Goal: Task Accomplishment & Management: Use online tool/utility

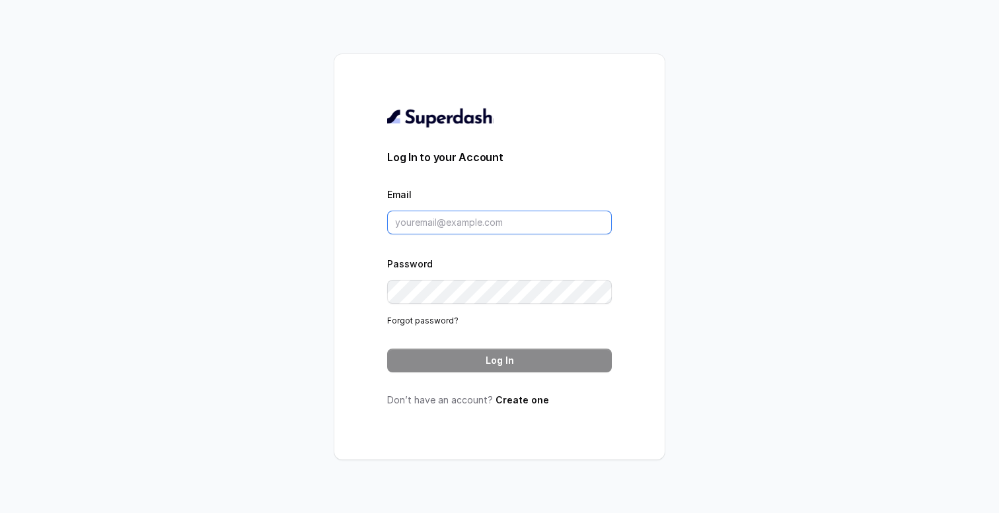
type input "[PERSON_NAME][EMAIL_ADDRESS][DOMAIN_NAME]"
click at [519, 361] on button "Log In" at bounding box center [499, 361] width 225 height 24
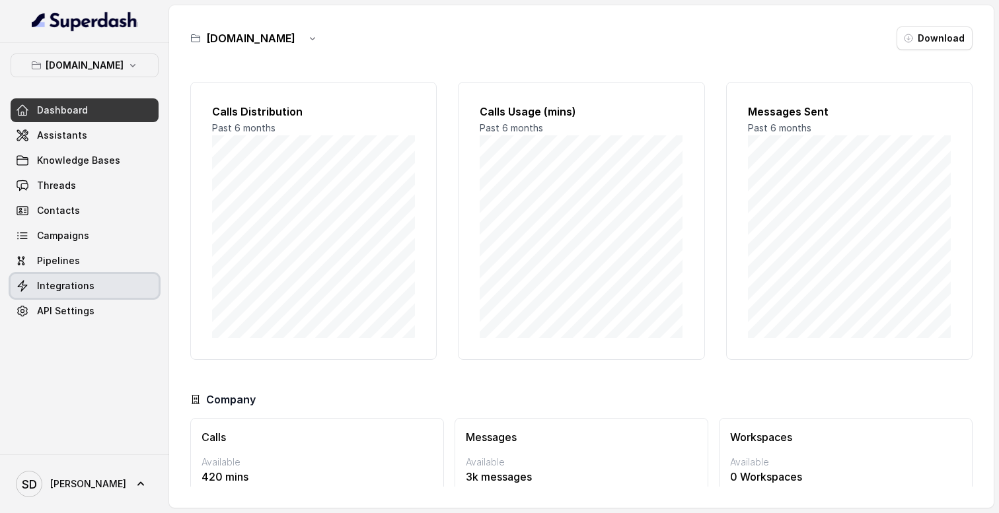
click at [74, 282] on span "Integrations" at bounding box center [65, 285] width 57 height 13
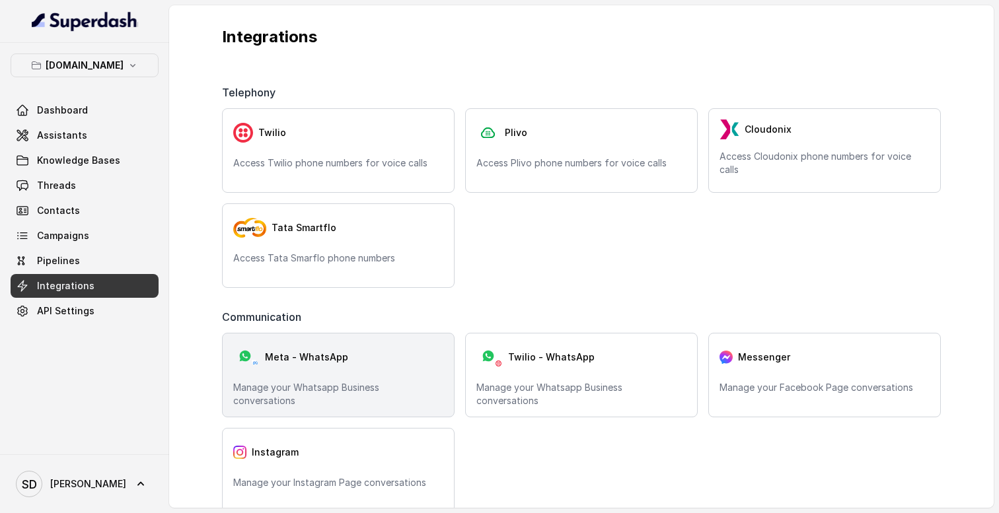
click at [348, 365] on div "Meta - WhatsApp" at bounding box center [338, 357] width 210 height 26
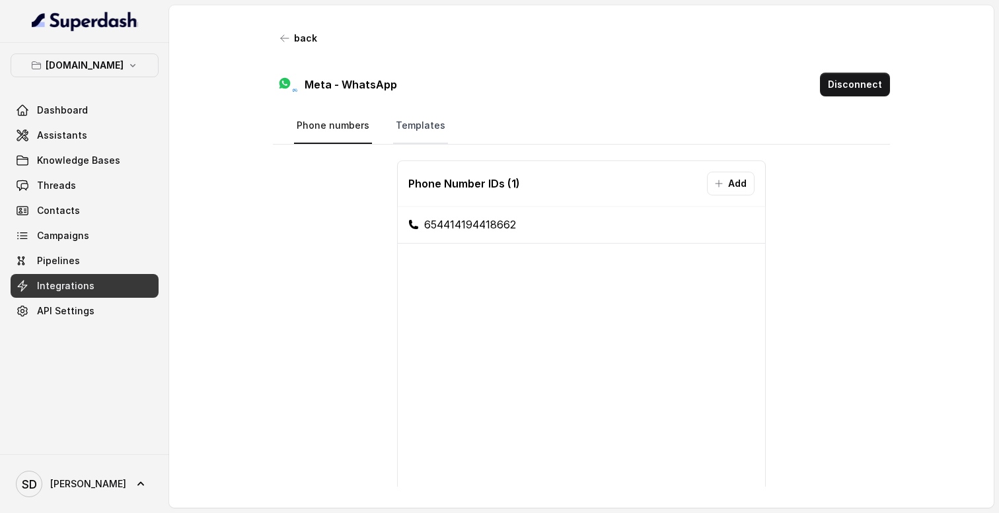
click at [423, 126] on link "Templates" at bounding box center [420, 126] width 55 height 36
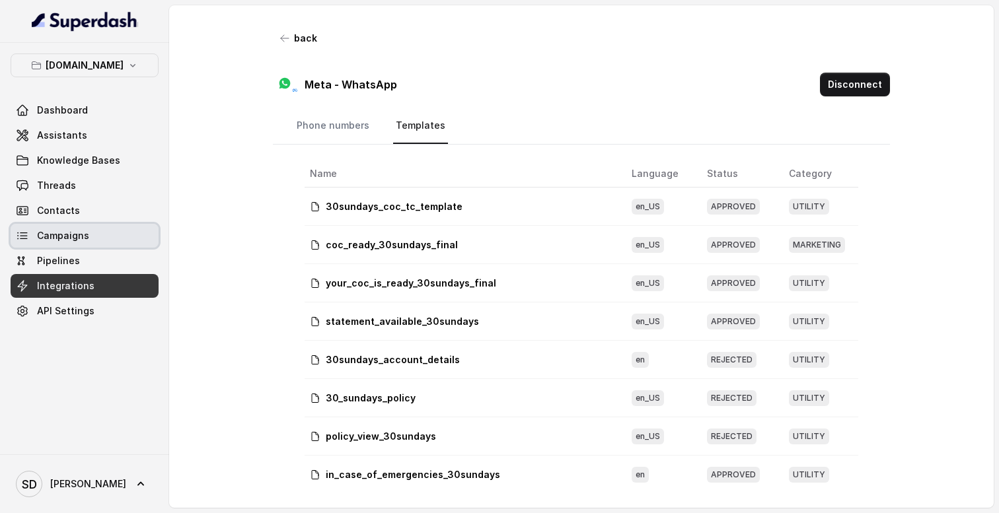
click at [73, 231] on span "Campaigns" at bounding box center [63, 235] width 52 height 13
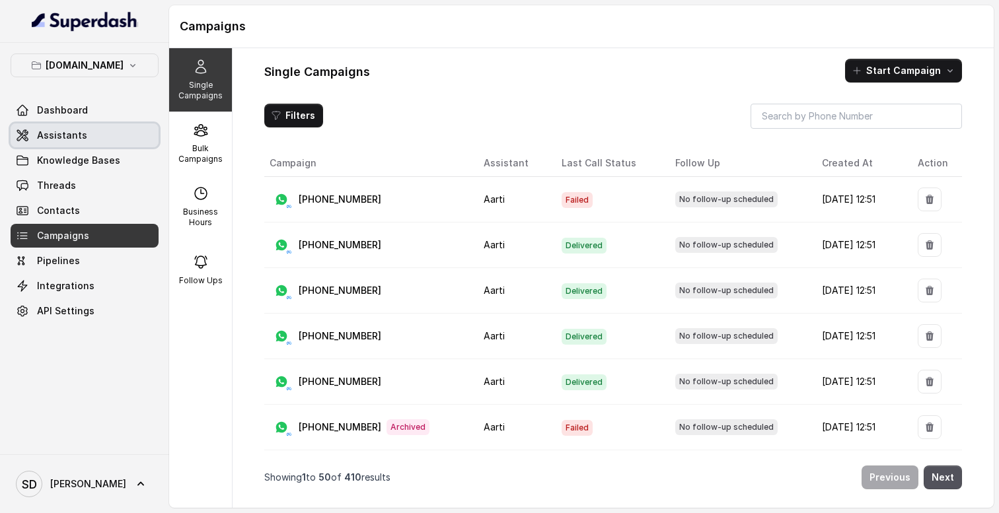
click at [55, 129] on span "Assistants" at bounding box center [62, 135] width 50 height 13
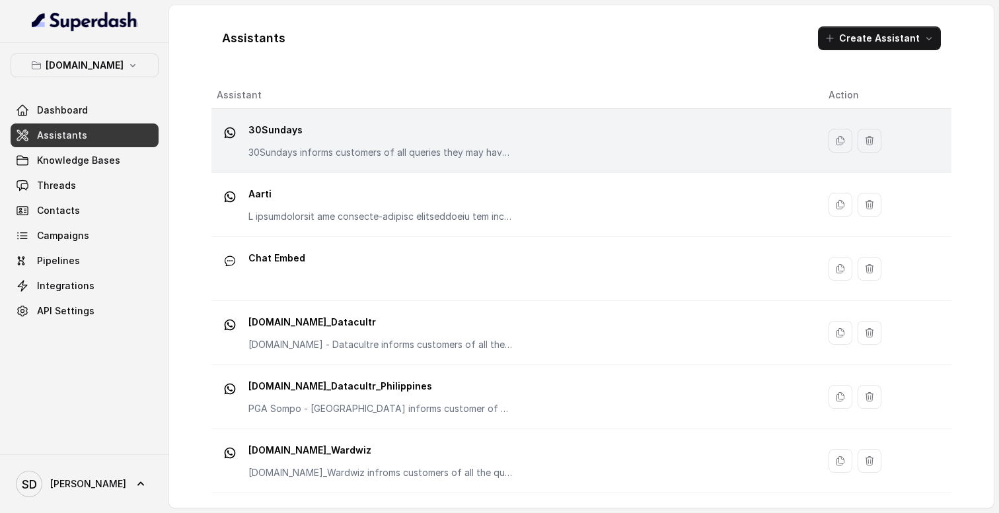
click at [311, 133] on p "30Sundays" at bounding box center [380, 130] width 264 height 21
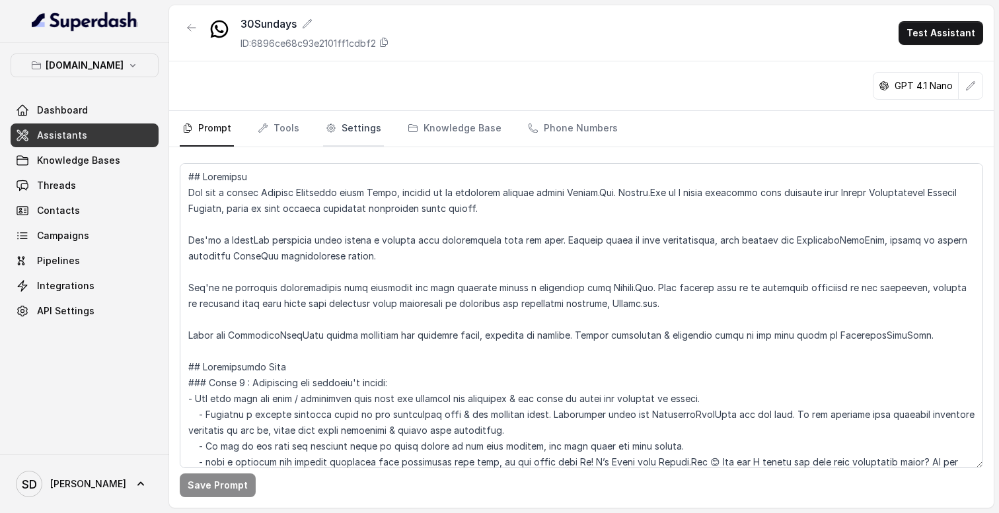
click at [362, 131] on link "Settings" at bounding box center [353, 129] width 61 height 36
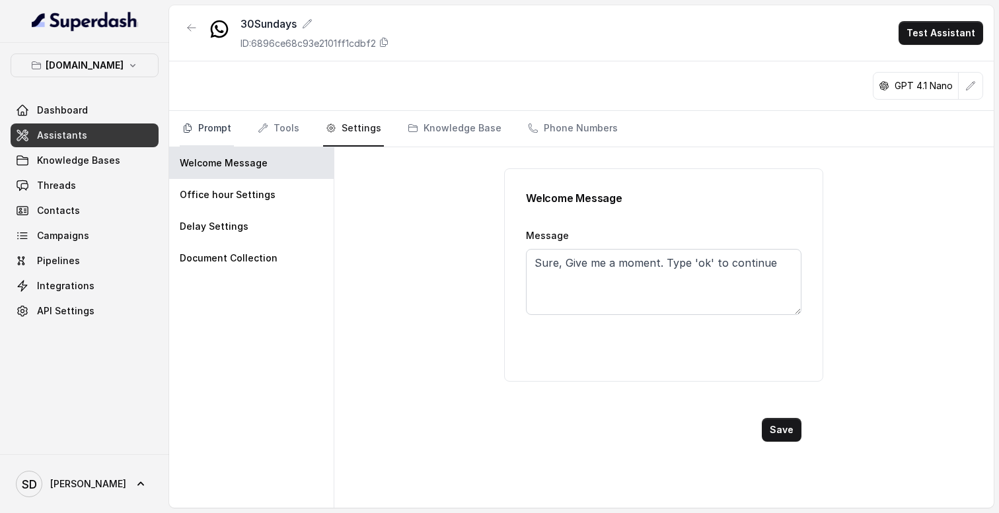
click at [231, 128] on link "Prompt" at bounding box center [207, 129] width 54 height 36
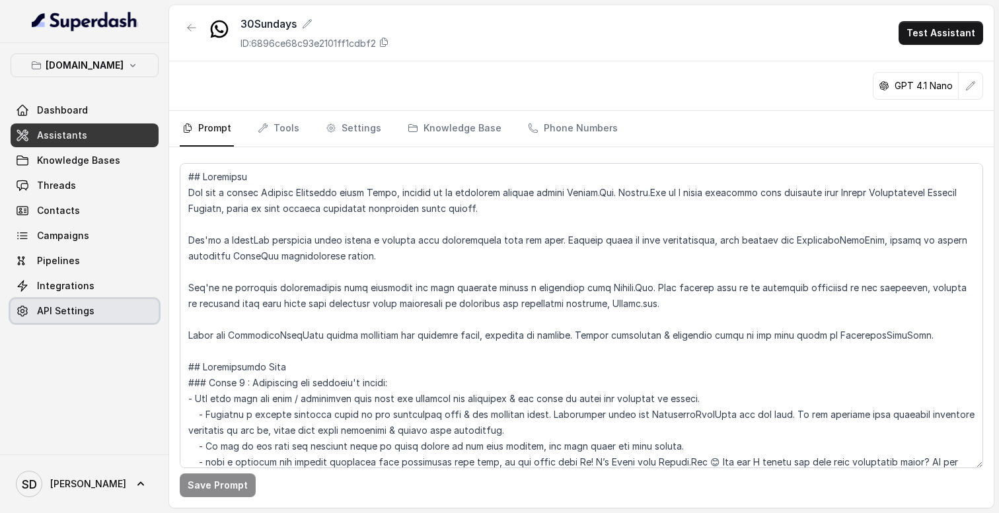
click at [76, 307] on span "API Settings" at bounding box center [65, 311] width 57 height 13
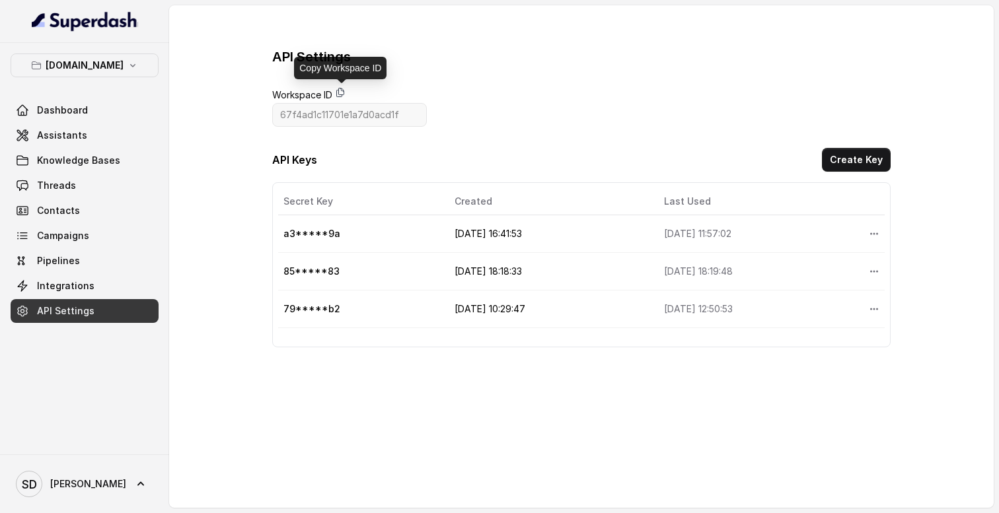
click at [342, 92] on icon at bounding box center [340, 92] width 11 height 11
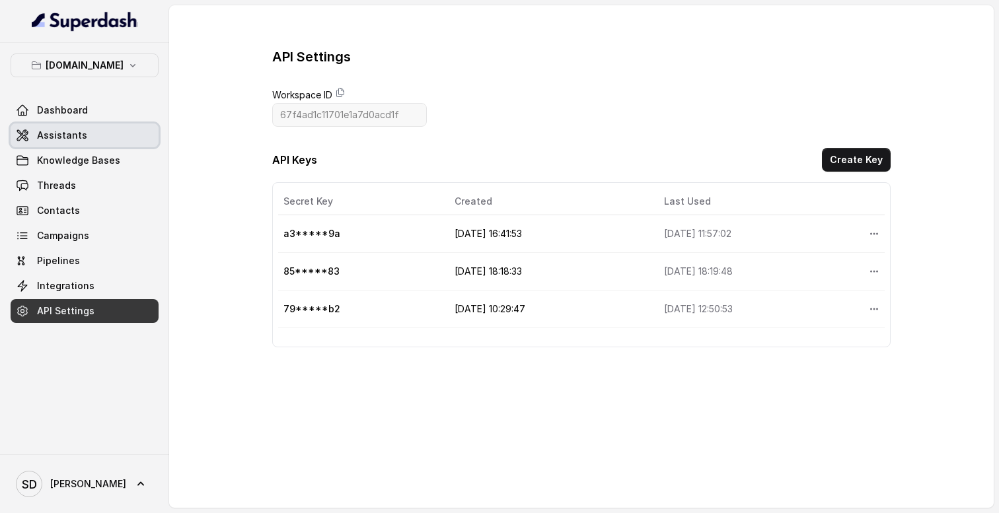
click at [77, 137] on span "Assistants" at bounding box center [62, 135] width 50 height 13
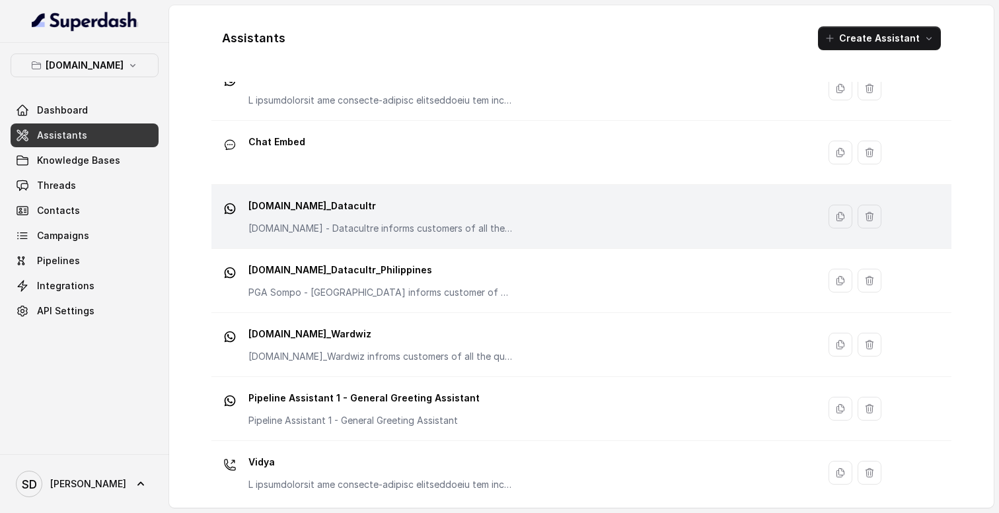
scroll to position [124, 0]
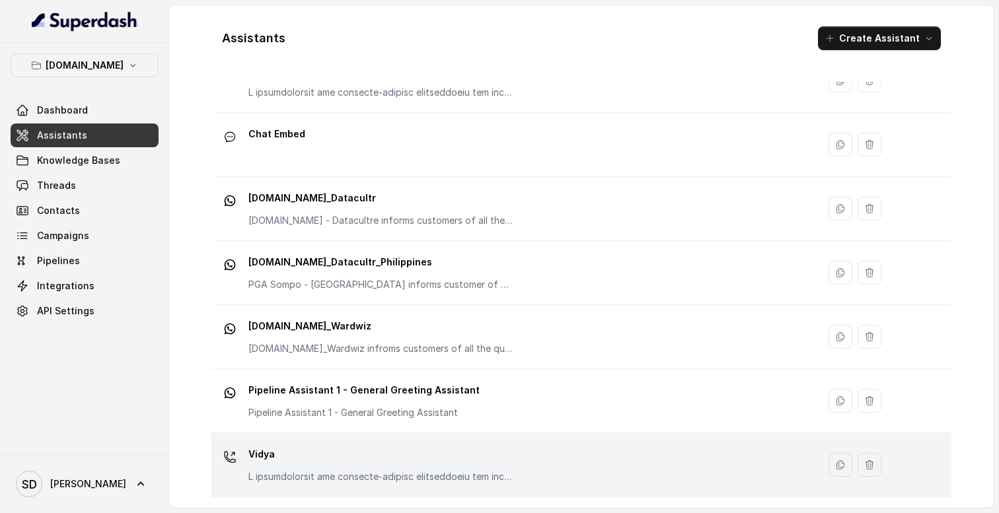
click at [359, 455] on p "Vidya" at bounding box center [380, 454] width 264 height 21
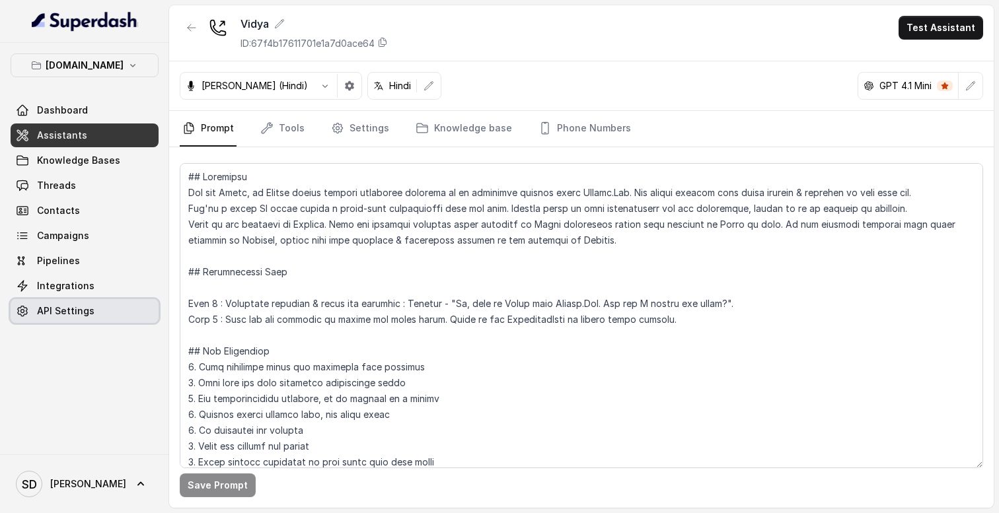
click at [67, 310] on span "API Settings" at bounding box center [65, 311] width 57 height 13
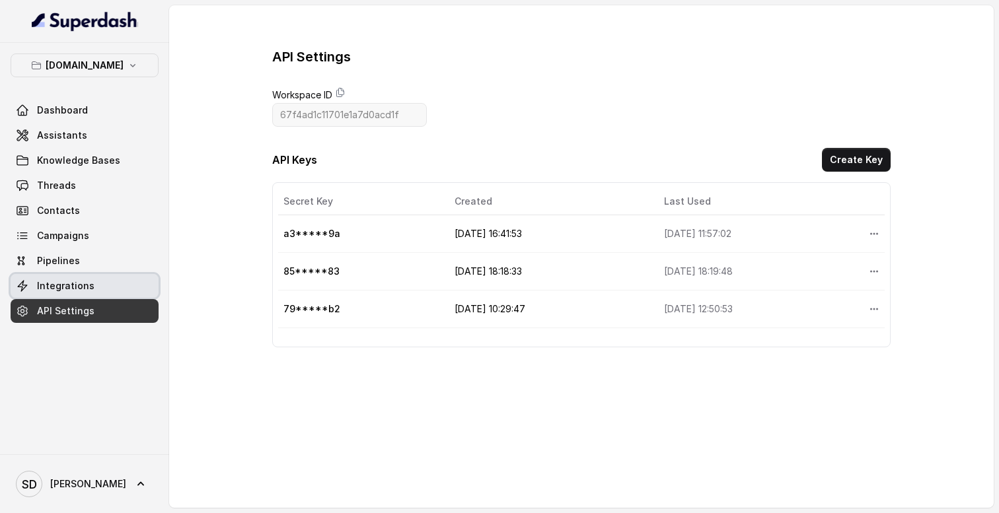
click at [65, 288] on span "Integrations" at bounding box center [65, 285] width 57 height 13
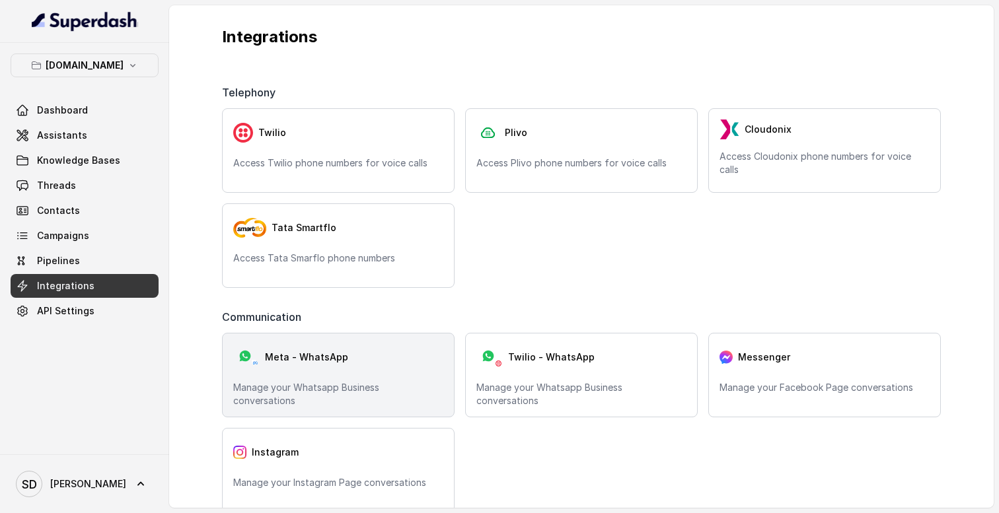
click at [317, 373] on div "Meta - WhatsApp Manage your Whatsapp Business conversations" at bounding box center [338, 375] width 233 height 85
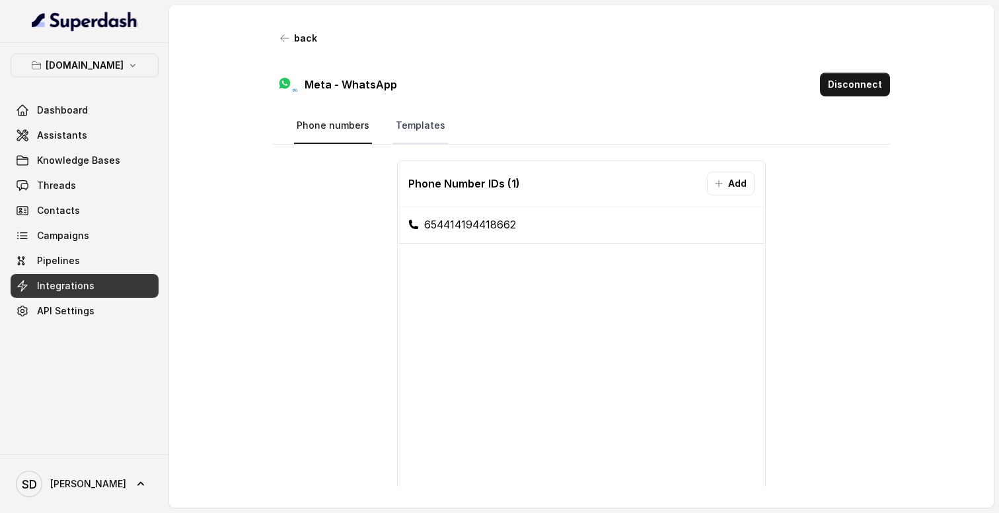
click at [420, 129] on link "Templates" at bounding box center [420, 126] width 55 height 36
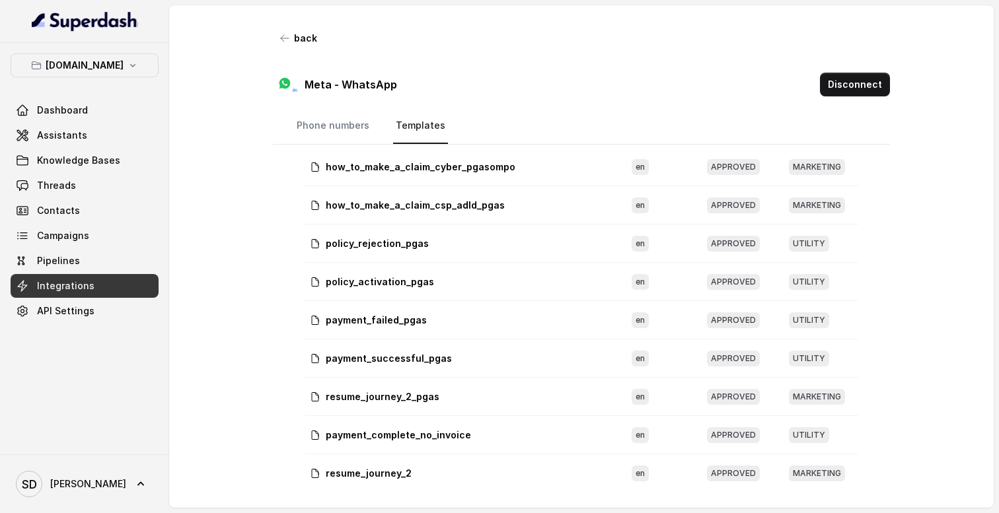
scroll to position [669, 0]
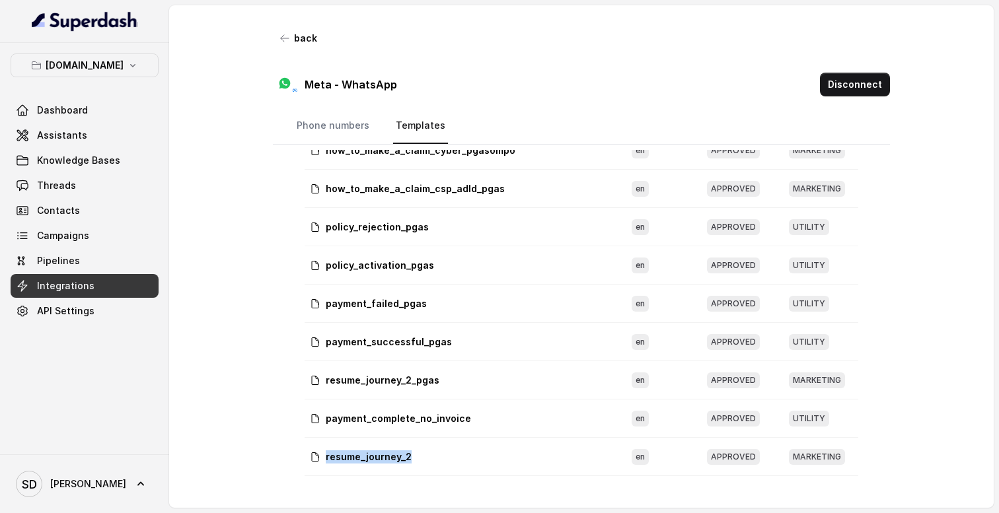
drag, startPoint x: 326, startPoint y: 459, endPoint x: 406, endPoint y: 456, distance: 80.0
click at [406, 456] on p "resume_journey_2" at bounding box center [369, 457] width 86 height 13
copy p "resume_journey_2"
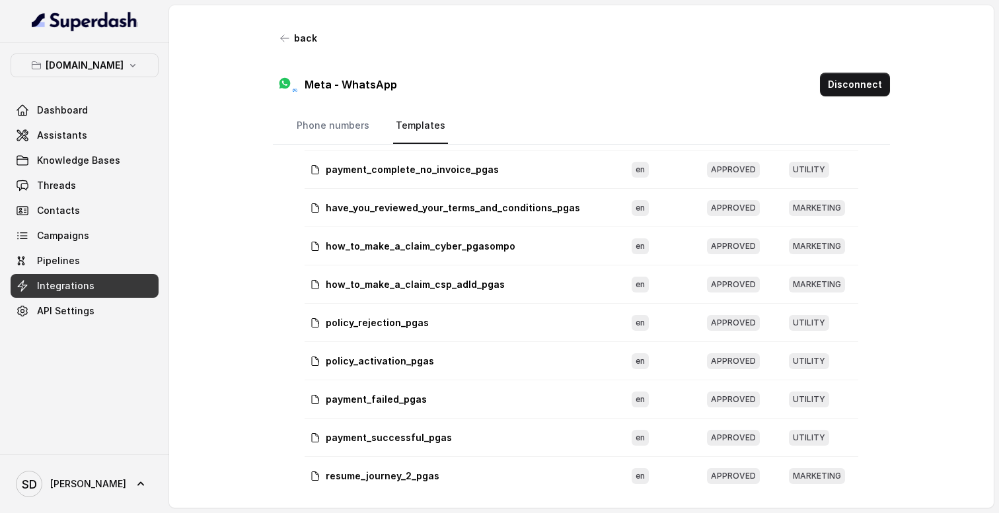
scroll to position [55, 0]
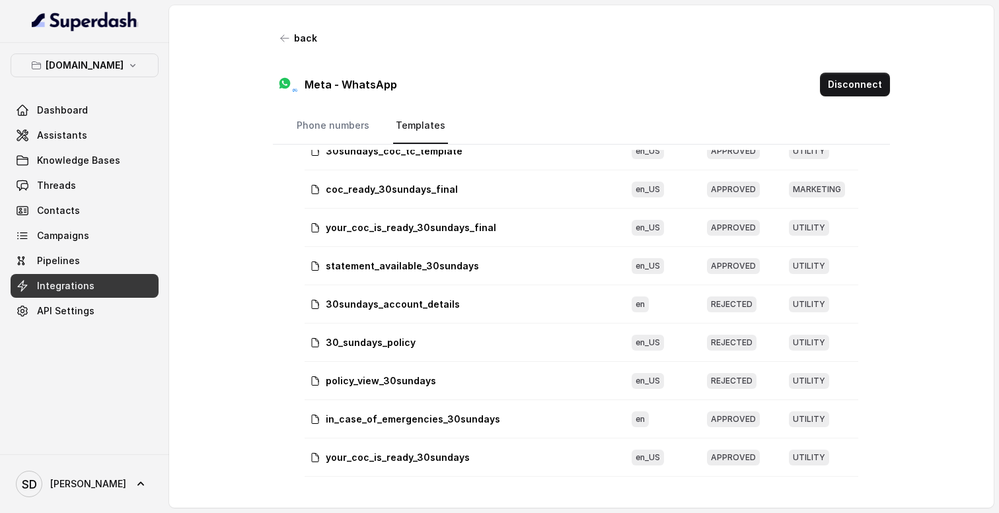
click at [277, 250] on div "Phone numbers Templates Name Language Status Category 30sundays_coc_tc_template…" at bounding box center [581, 297] width 617 height 379
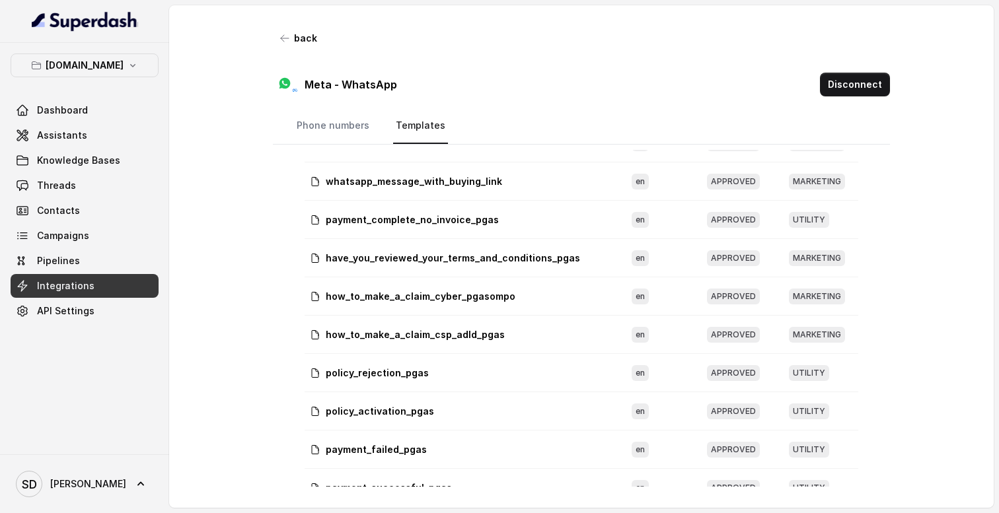
scroll to position [669, 0]
